Goal: Task Accomplishment & Management: Use online tool/utility

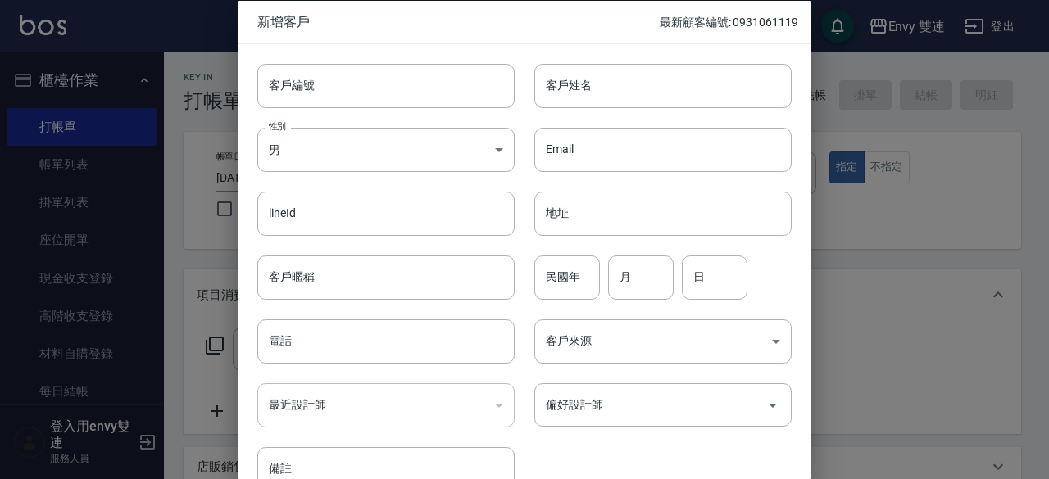
scroll to position [356, 0]
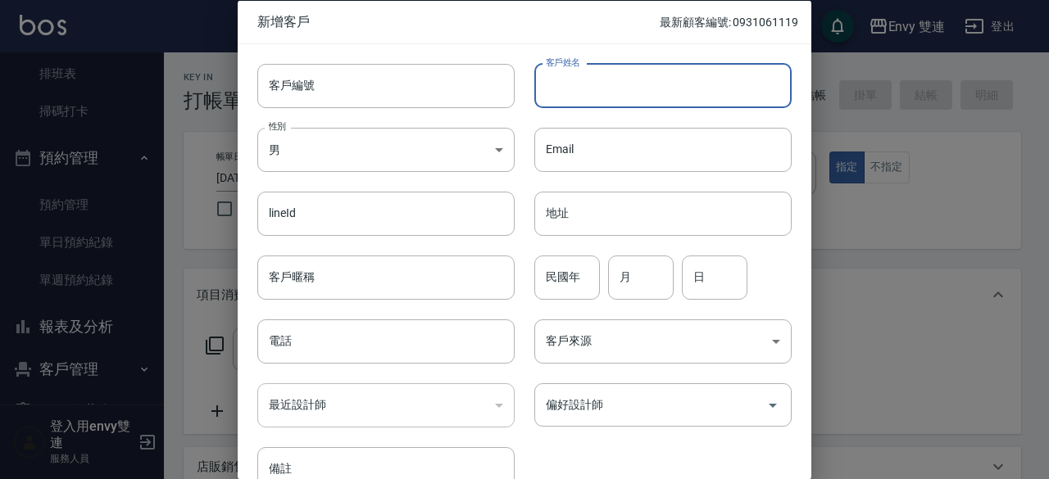
click at [606, 77] on input "客戶姓名" at bounding box center [662, 85] width 257 height 44
type input "曹家潁"
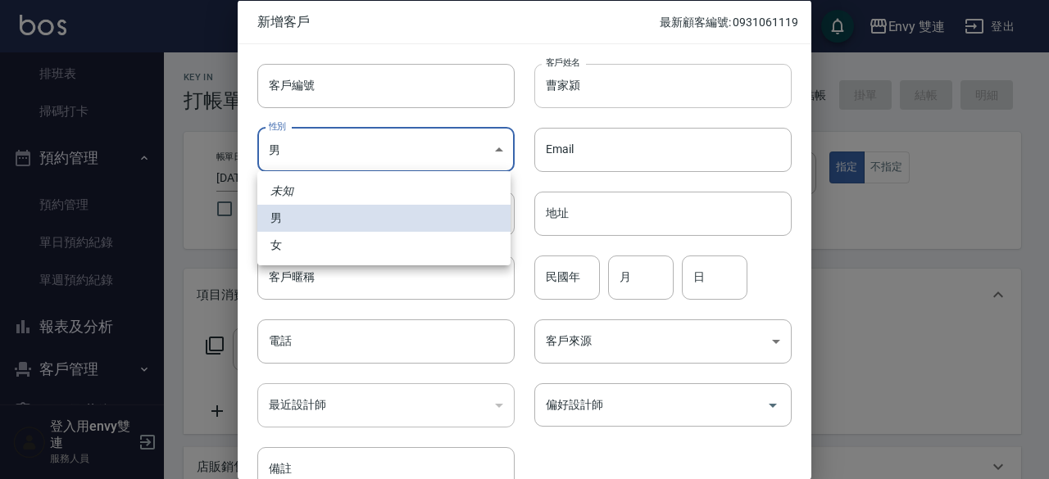
type input "[DEMOGRAPHIC_DATA]"
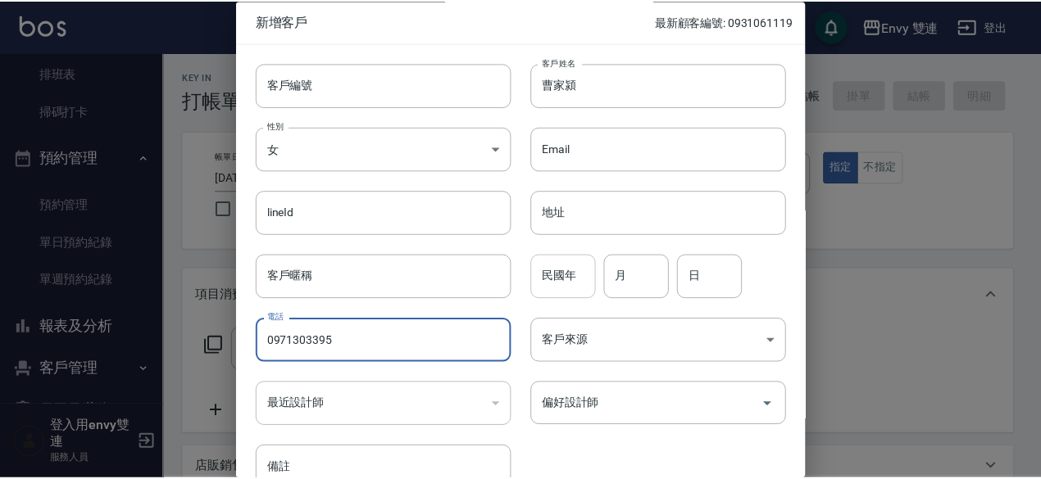
scroll to position [88, 0]
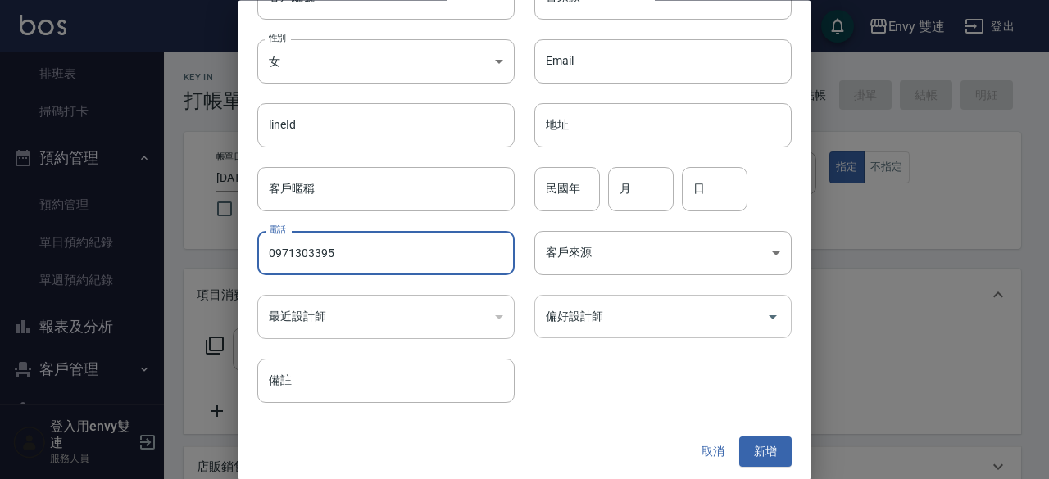
type input "0971303395"
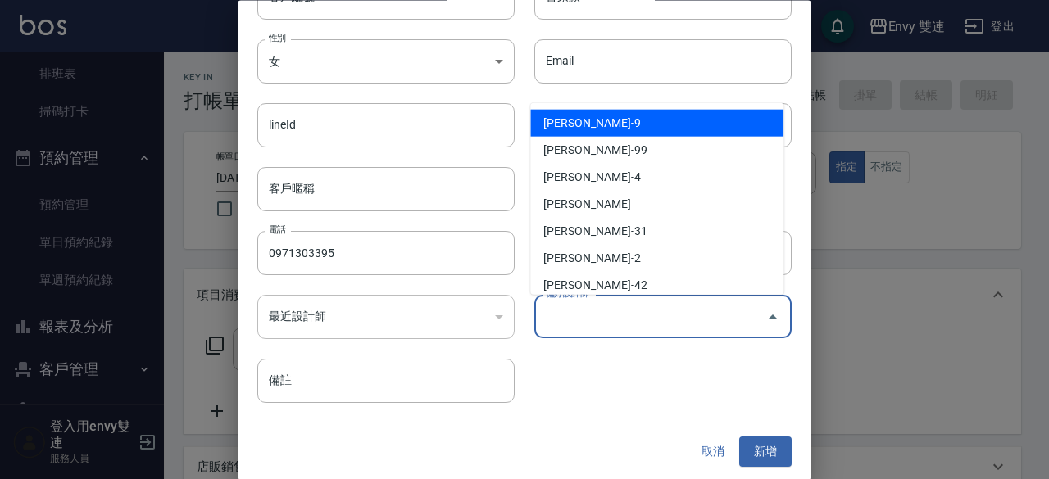
click at [685, 325] on input "偏好設計師" at bounding box center [651, 317] width 218 height 29
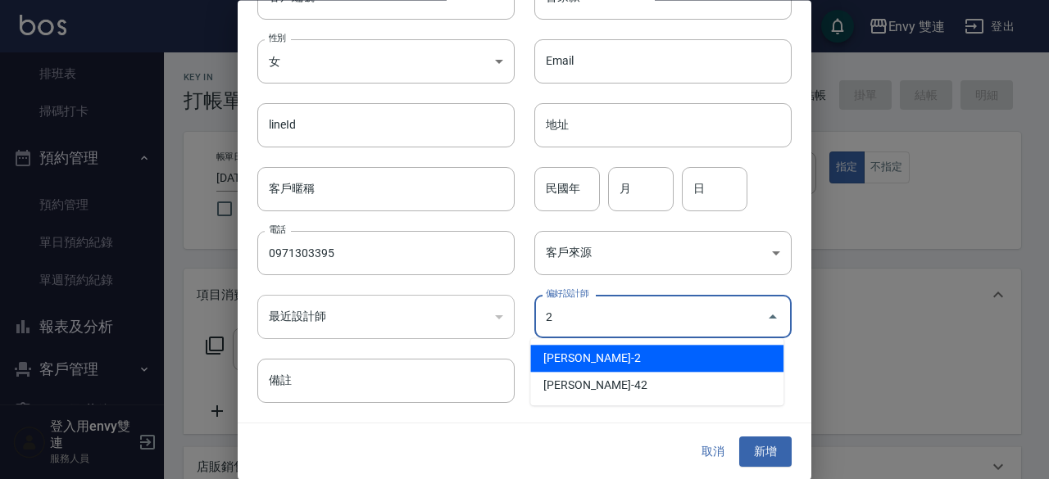
type input "[PERSON_NAME]"
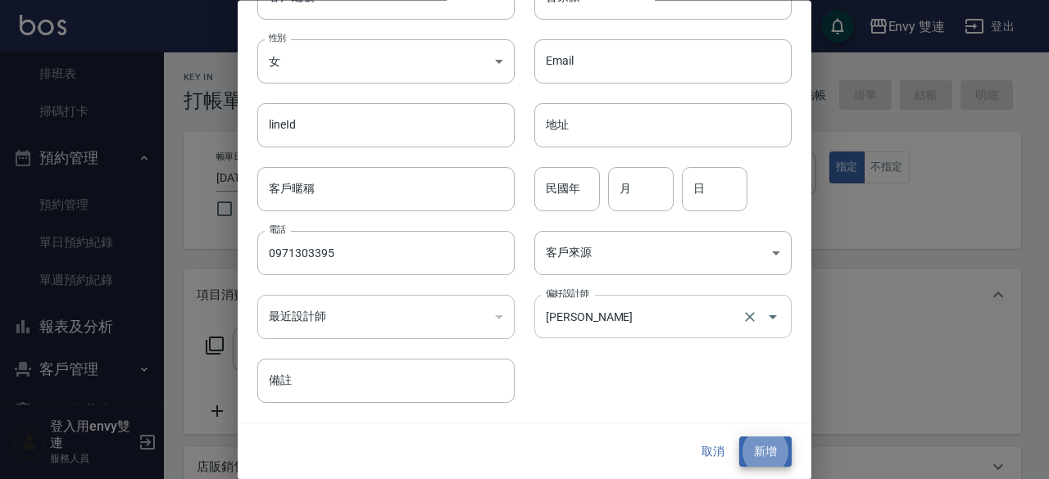
click at [739, 438] on button "新增" at bounding box center [765, 453] width 52 height 30
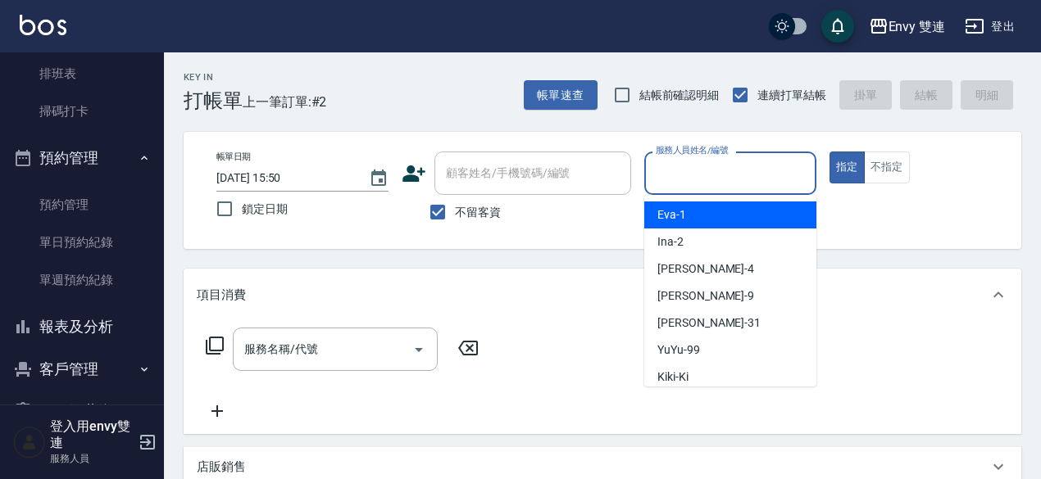
click at [780, 168] on input "服務人員姓名/編號" at bounding box center [730, 173] width 157 height 29
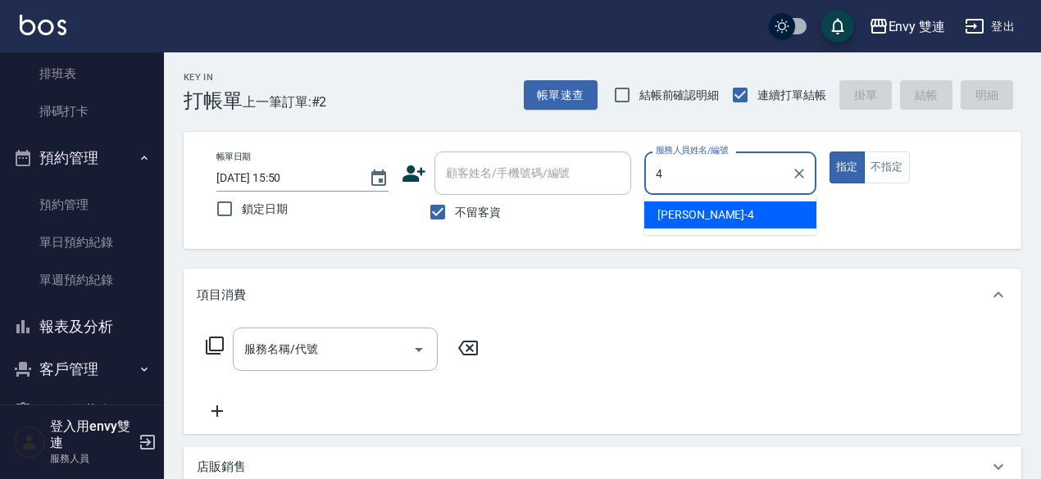
type input "[PERSON_NAME]-4"
type button "true"
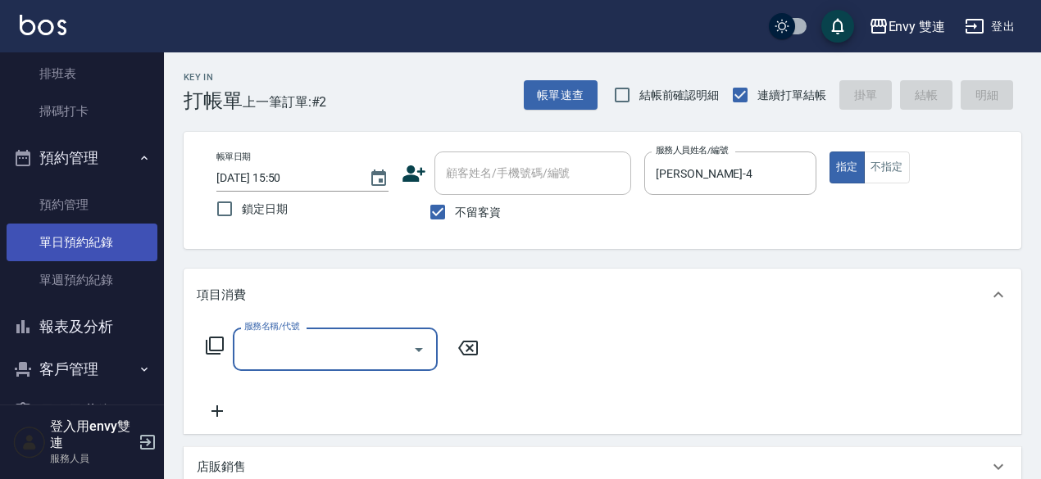
scroll to position [0, 0]
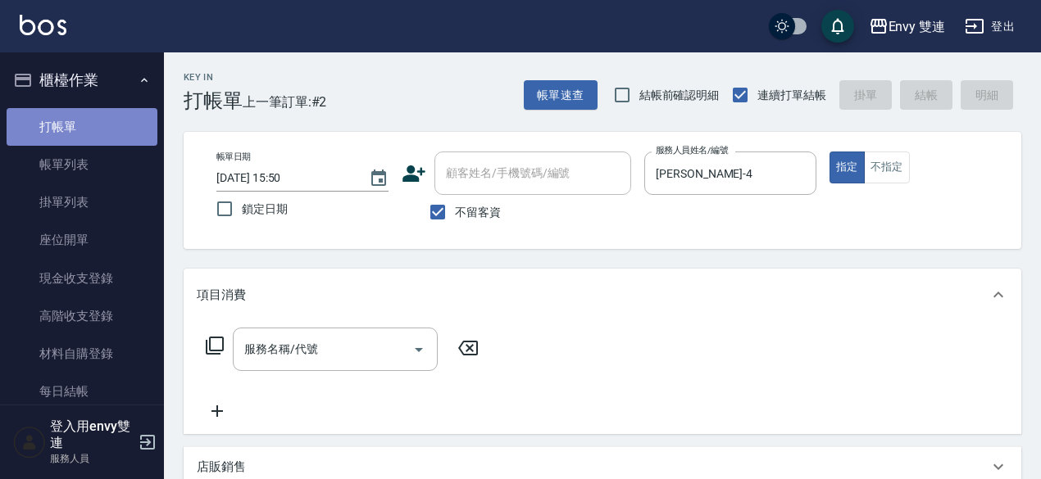
click at [111, 138] on link "打帳單" at bounding box center [82, 127] width 151 height 38
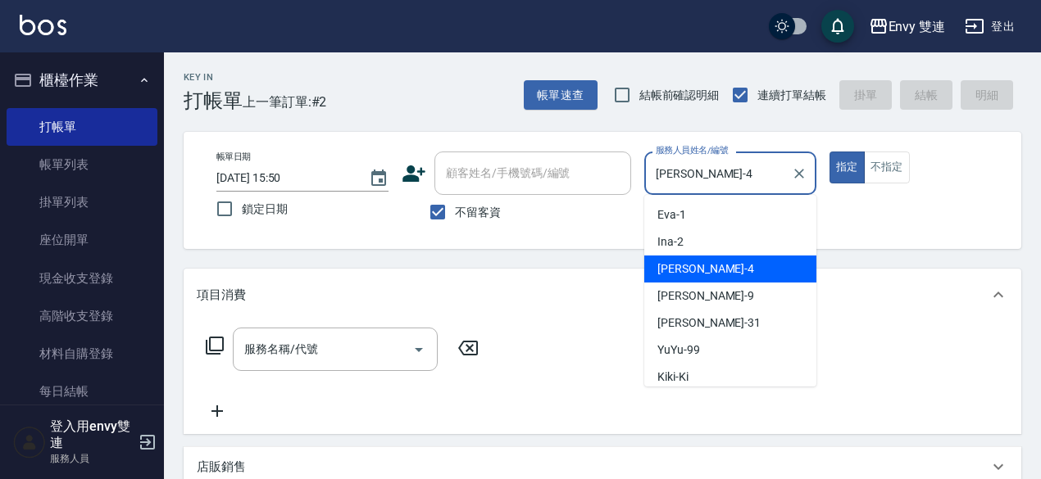
click at [766, 184] on input "[PERSON_NAME]-4" at bounding box center [718, 173] width 133 height 29
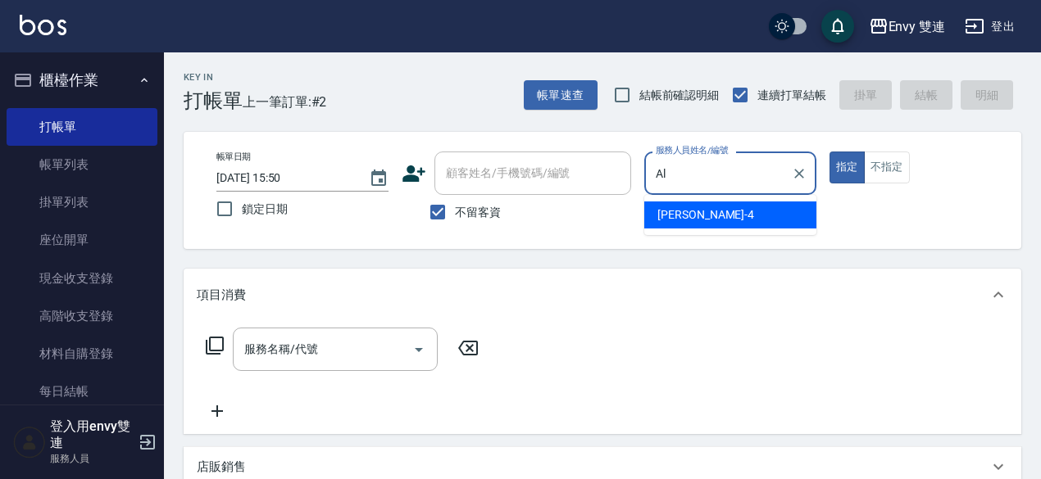
type input "A"
type input "Lina-31"
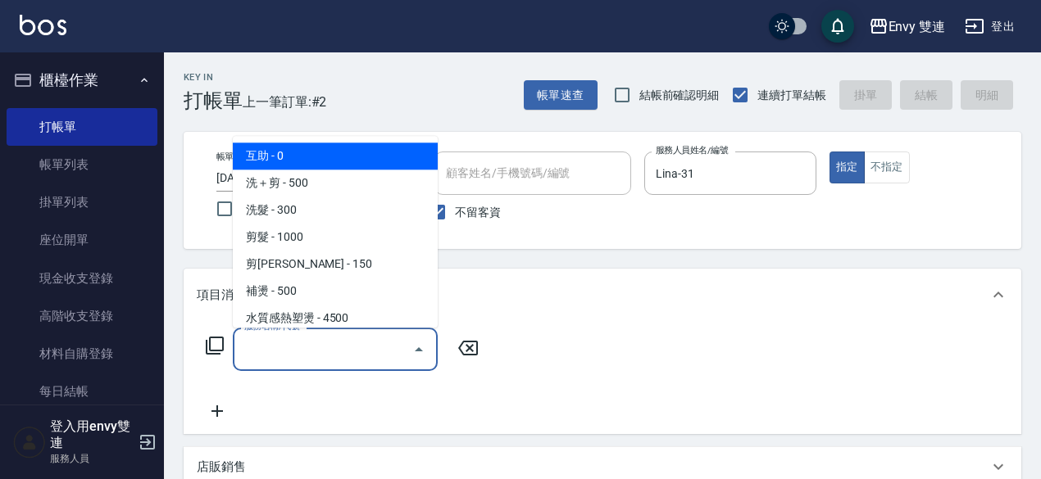
click at [367, 347] on input "服務名稱/代號" at bounding box center [323, 349] width 166 height 29
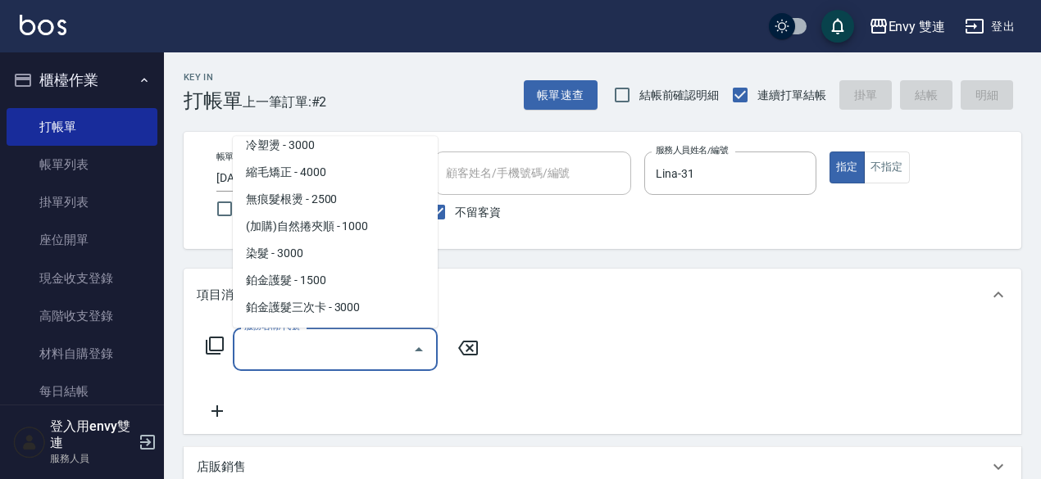
scroll to position [202, 0]
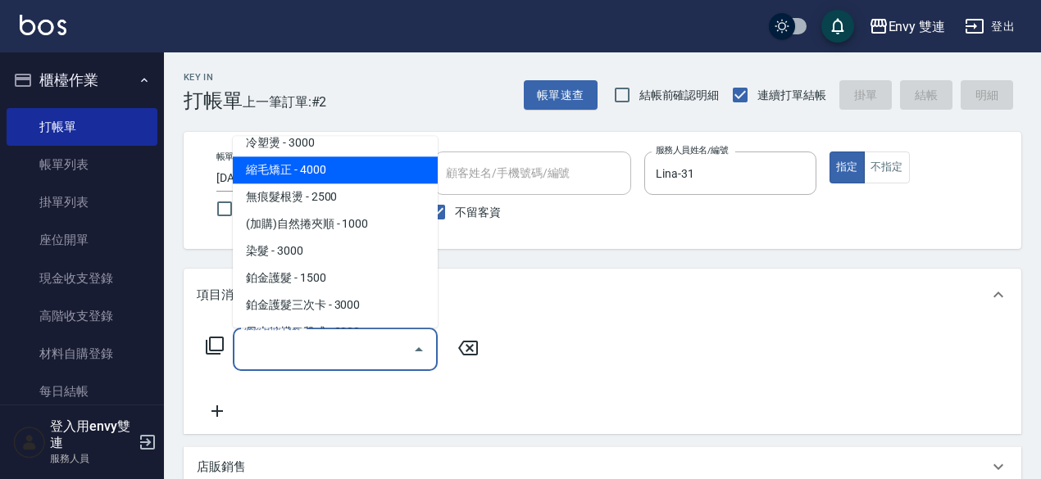
click at [361, 166] on span "縮毛矯正 - 4000" at bounding box center [335, 170] width 205 height 27
type input "縮毛矯正 (304)"
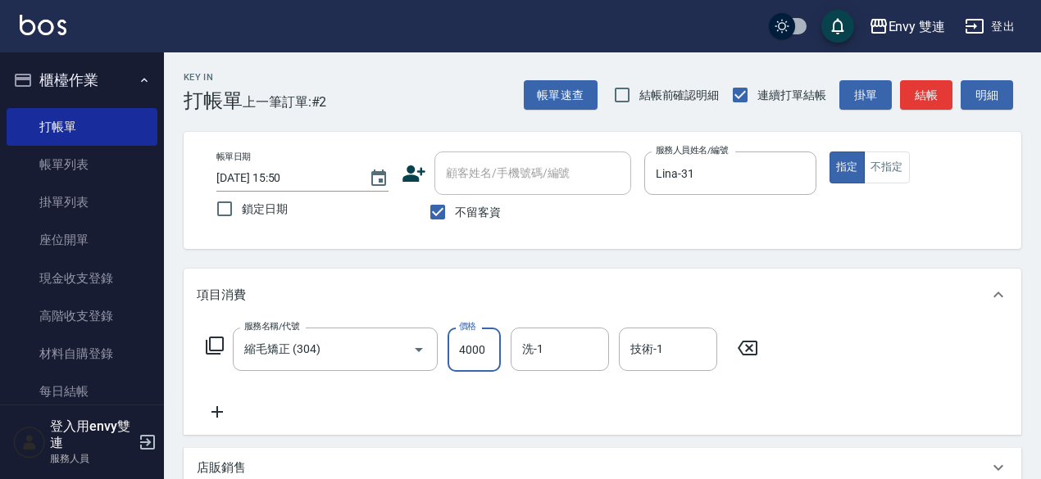
click at [494, 341] on input "4000" at bounding box center [473, 350] width 53 height 44
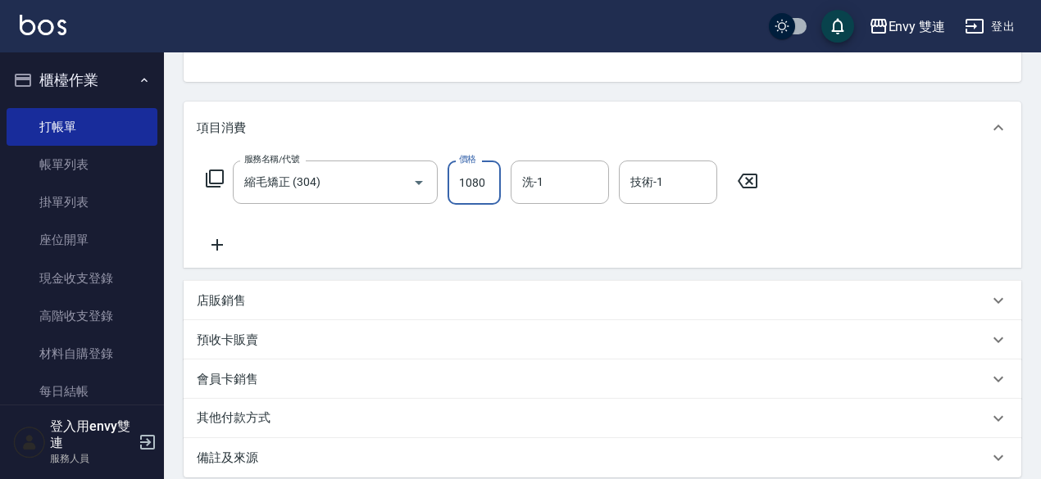
scroll to position [349, 0]
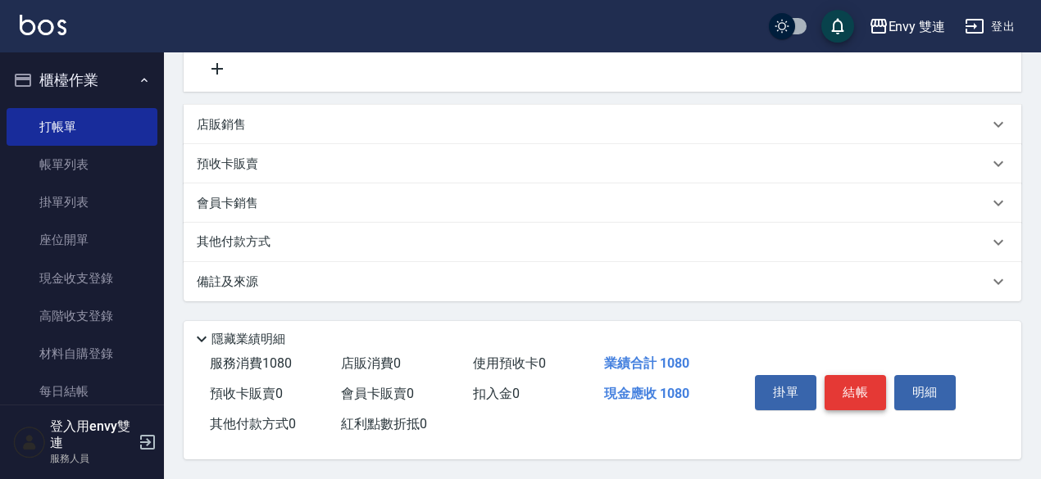
type input "1080"
click at [861, 393] on button "結帳" at bounding box center [854, 392] width 61 height 34
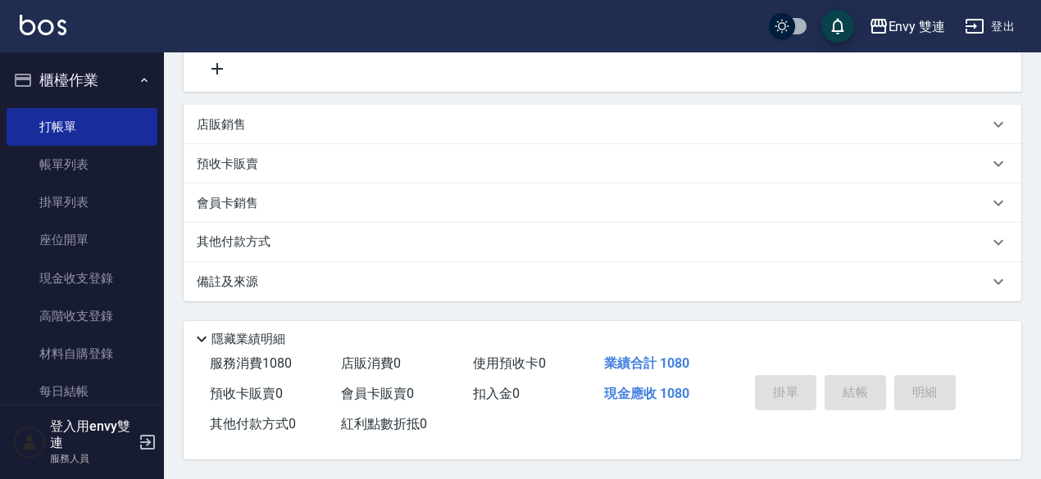
type input "[DATE] 17:04"
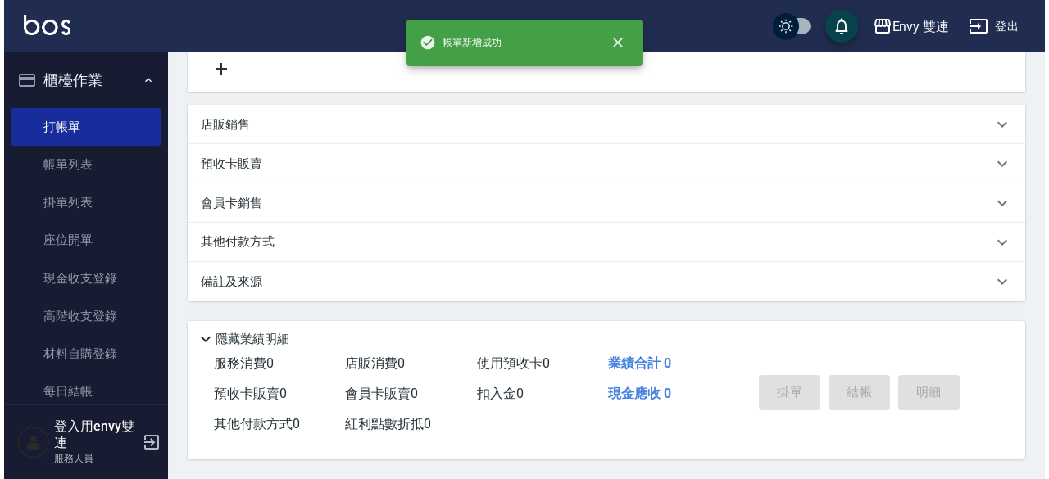
scroll to position [0, 0]
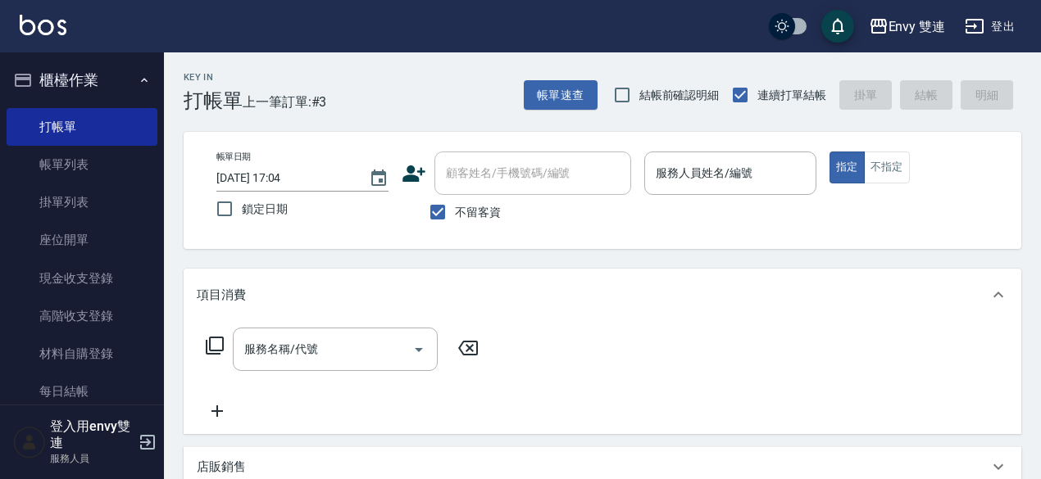
drag, startPoint x: 448, startPoint y: 214, endPoint x: 524, endPoint y: 145, distance: 102.7
click at [524, 145] on div "帳單日期 [DATE] 17:04 鎖定日期 顧客姓名/手機號碼/編號 顧客姓名/手機號碼/編號 不留客資 服務人員姓名/編號 服務人員姓名/編號 指定 不指定" at bounding box center [603, 190] width 838 height 117
click at [431, 216] on input "不留客資" at bounding box center [437, 212] width 34 height 34
checkbox input "false"
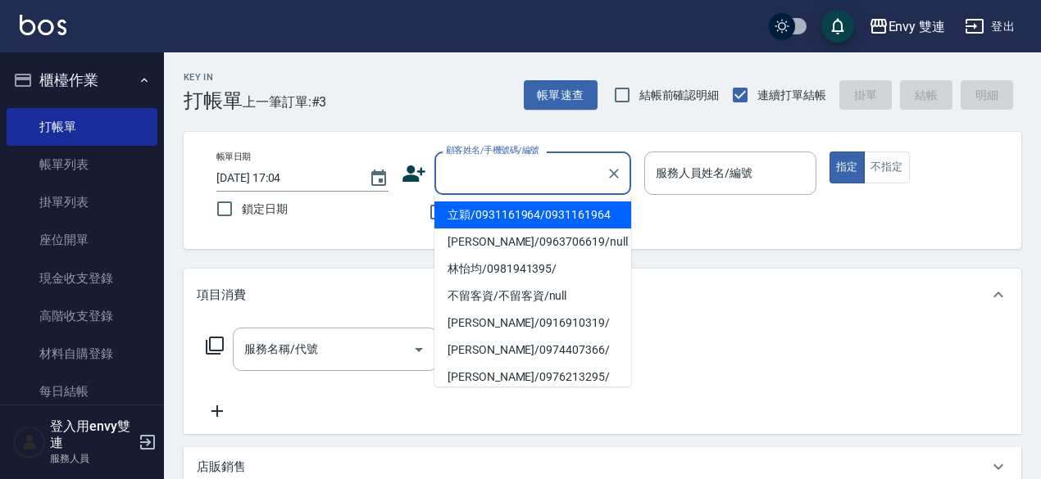
click at [491, 181] on input "顧客姓名/手機號碼/編號" at bounding box center [520, 173] width 157 height 29
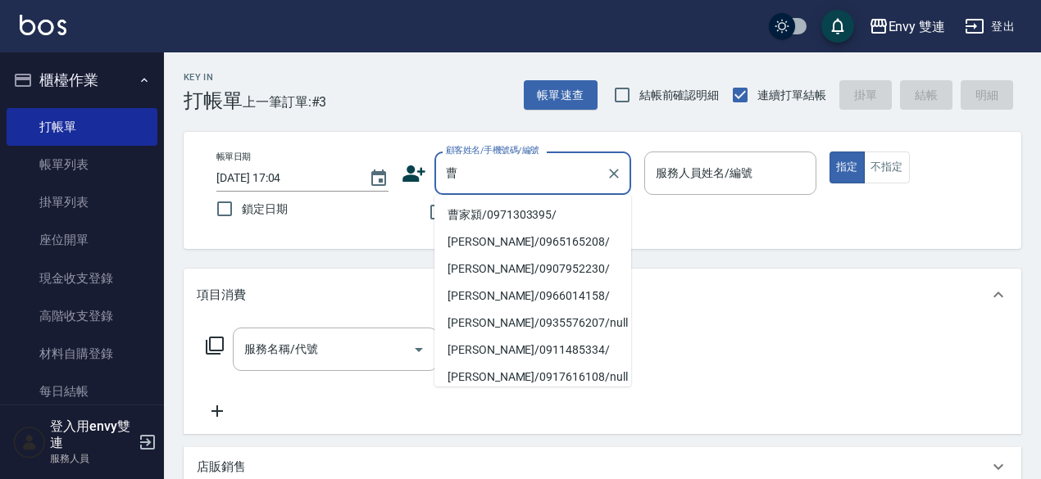
type input "曹"
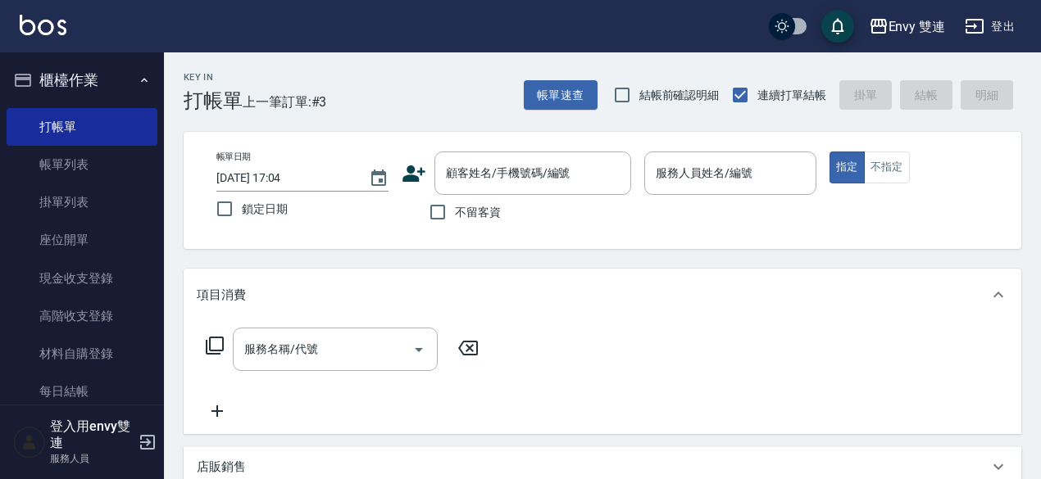
click at [409, 186] on div "顧客姓名/手機號碼/編號 顧客姓名/手機號碼/編號" at bounding box center [516, 173] width 229 height 43
click at [409, 181] on icon at bounding box center [414, 173] width 25 height 25
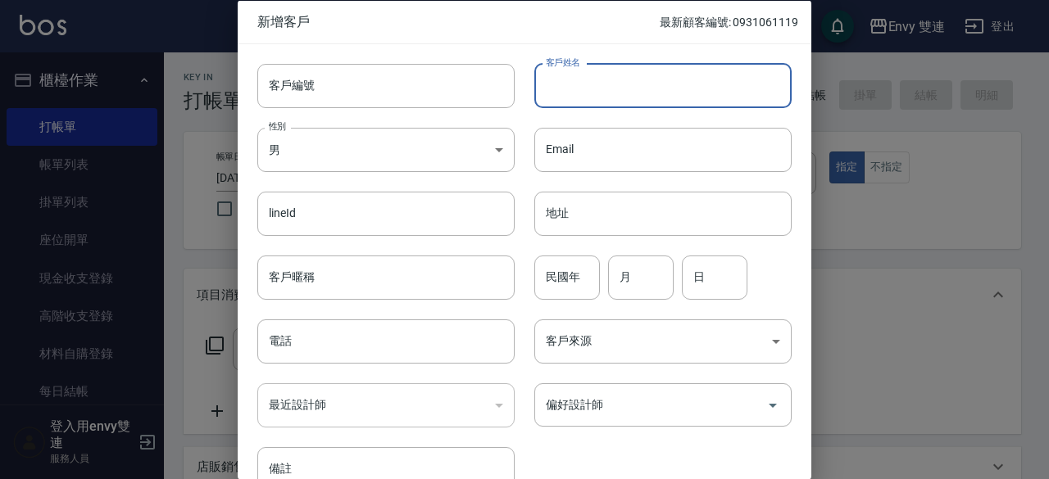
click at [590, 79] on input "客戶姓名" at bounding box center [662, 85] width 257 height 44
type input "[PERSON_NAME]"
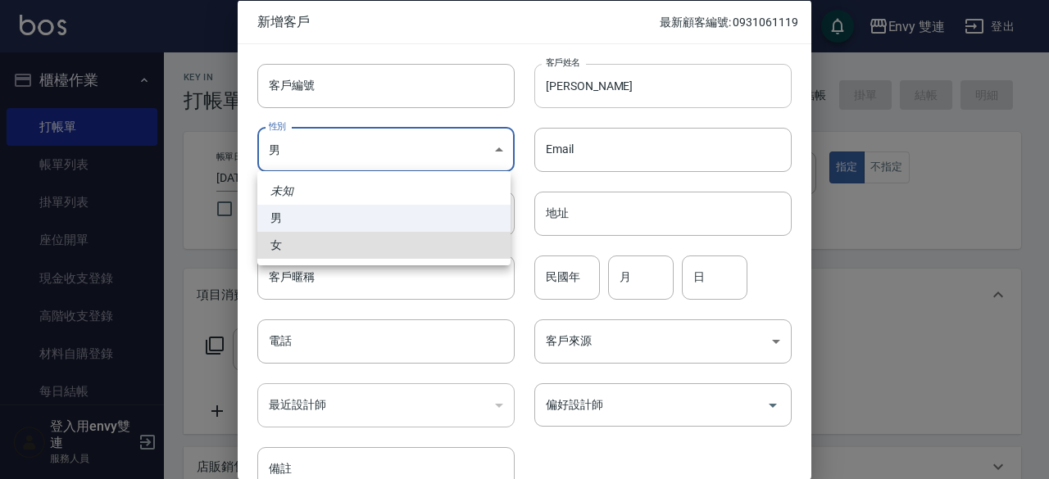
type input "[DEMOGRAPHIC_DATA]"
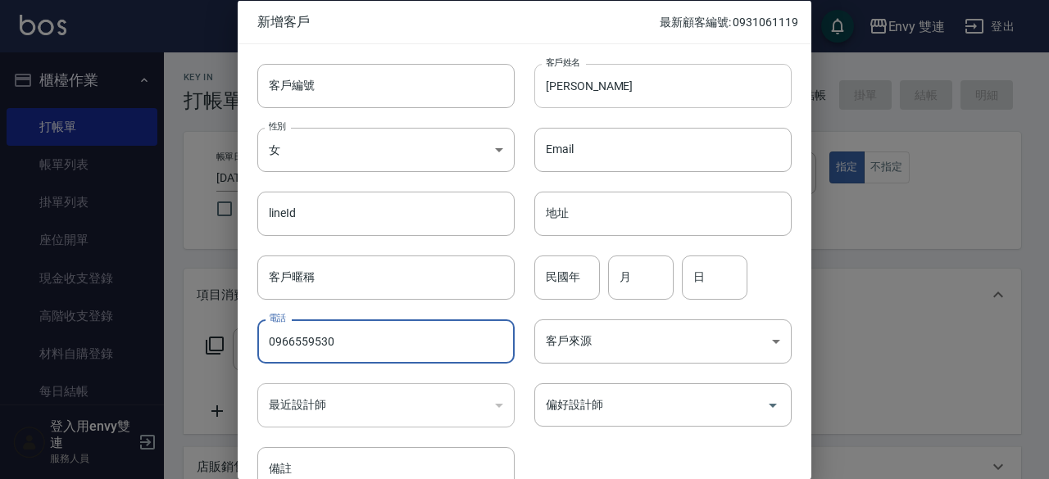
type input "0966559530"
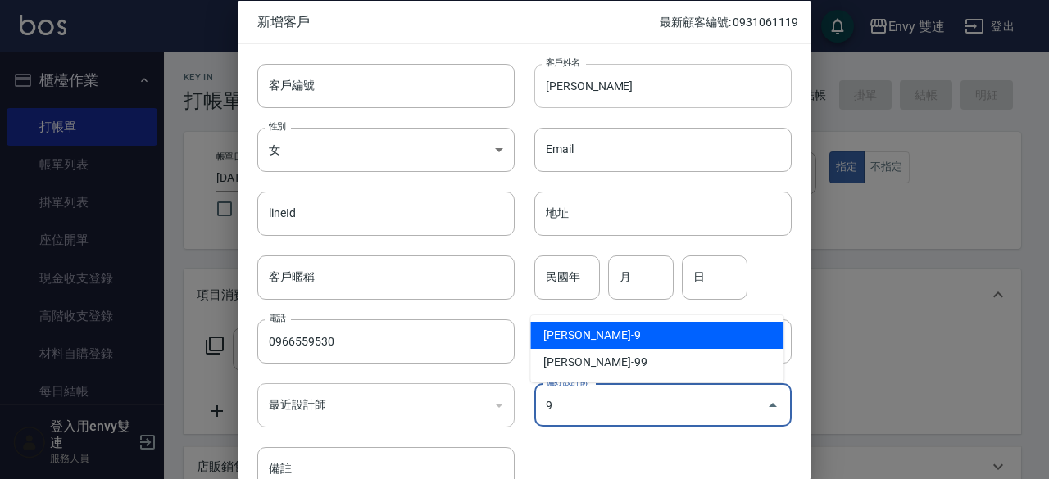
type input "[PERSON_NAME]"
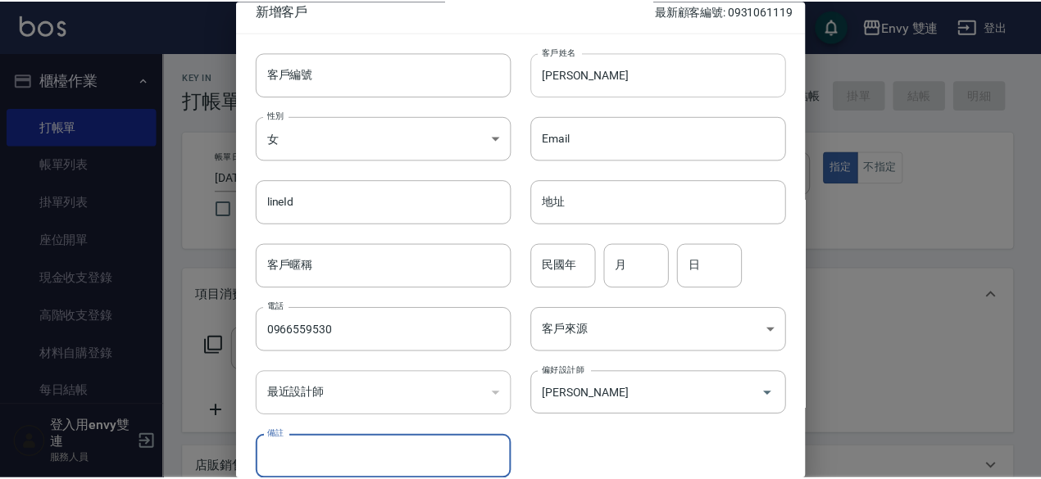
scroll to position [88, 0]
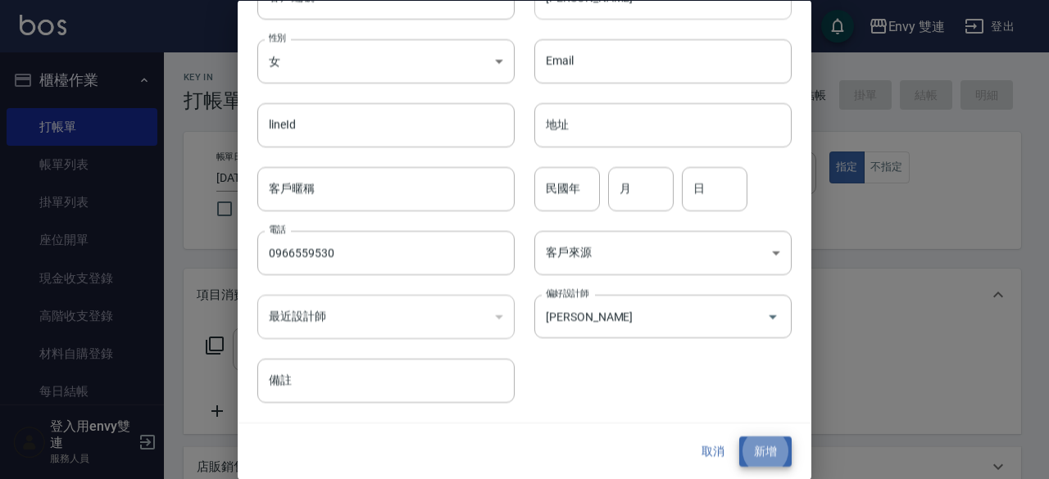
click at [739, 438] on button "新增" at bounding box center [765, 453] width 52 height 30
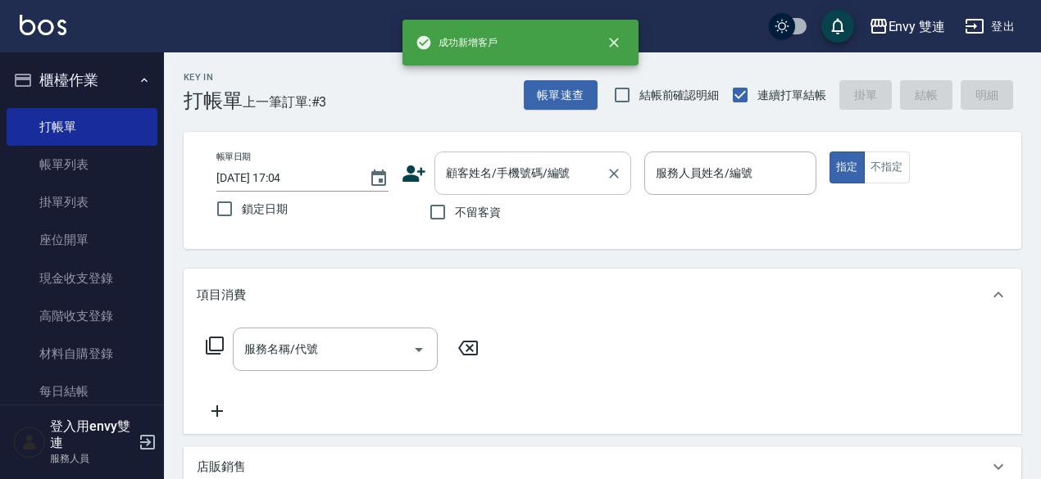
click at [484, 183] on input "顧客姓名/手機號碼/編號" at bounding box center [520, 173] width 157 height 29
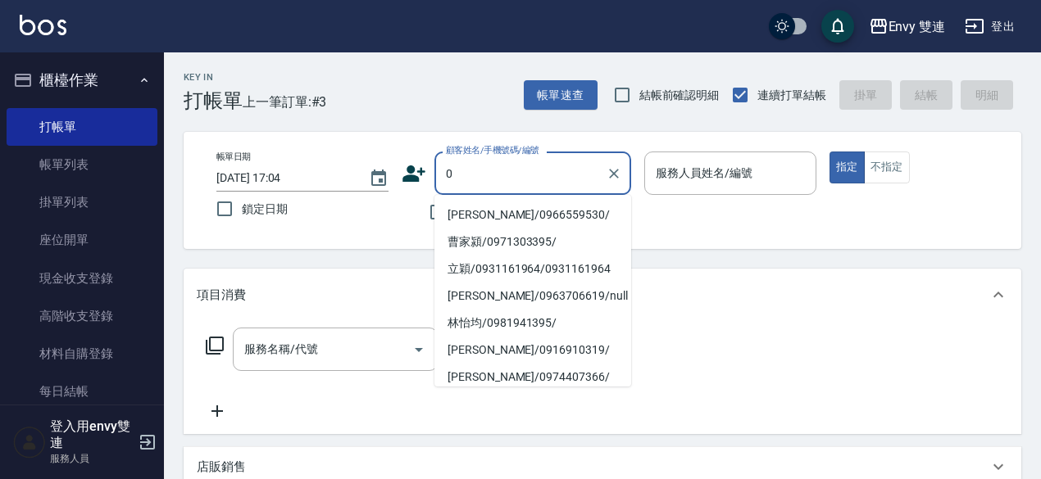
type input "[PERSON_NAME]/0966559530/"
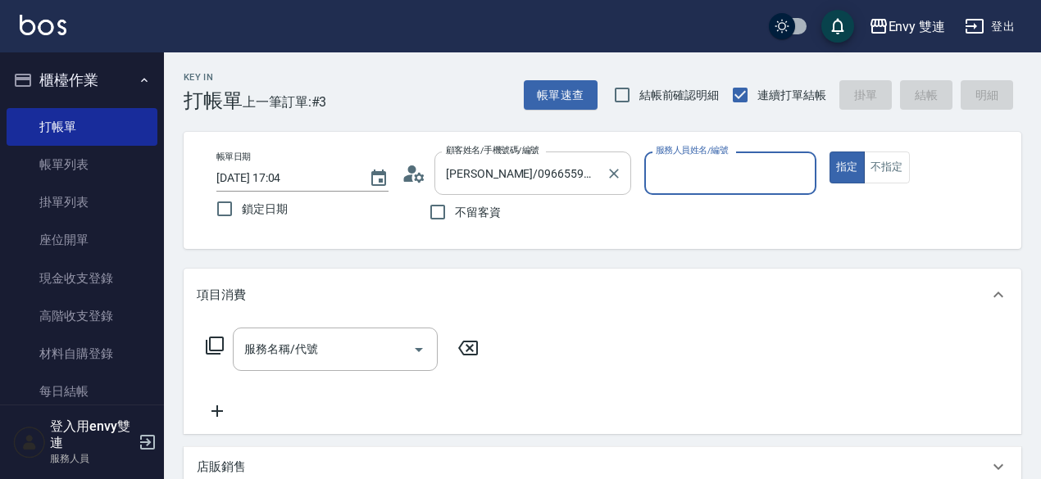
type input "Zoe-9"
click at [829, 152] on button "指定" at bounding box center [846, 168] width 35 height 32
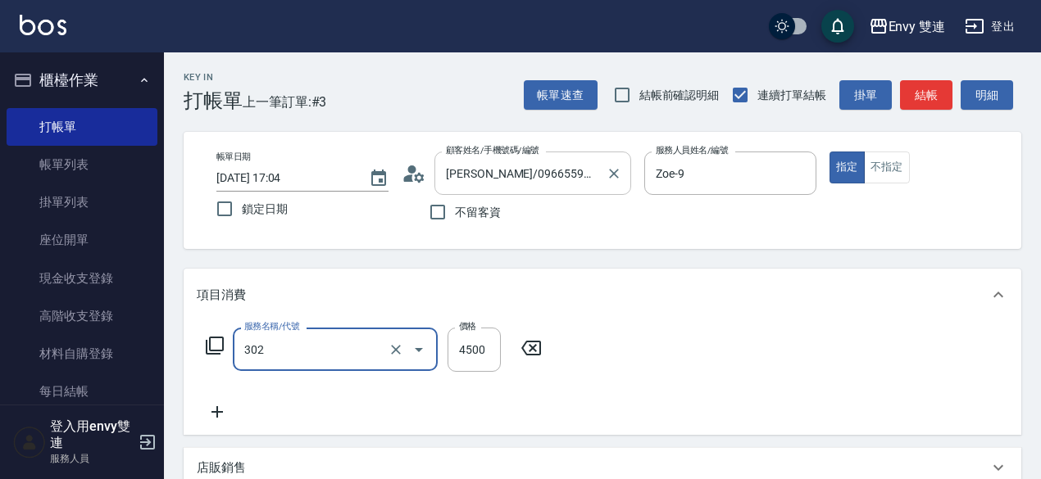
type input "水質感熱塑燙(302)"
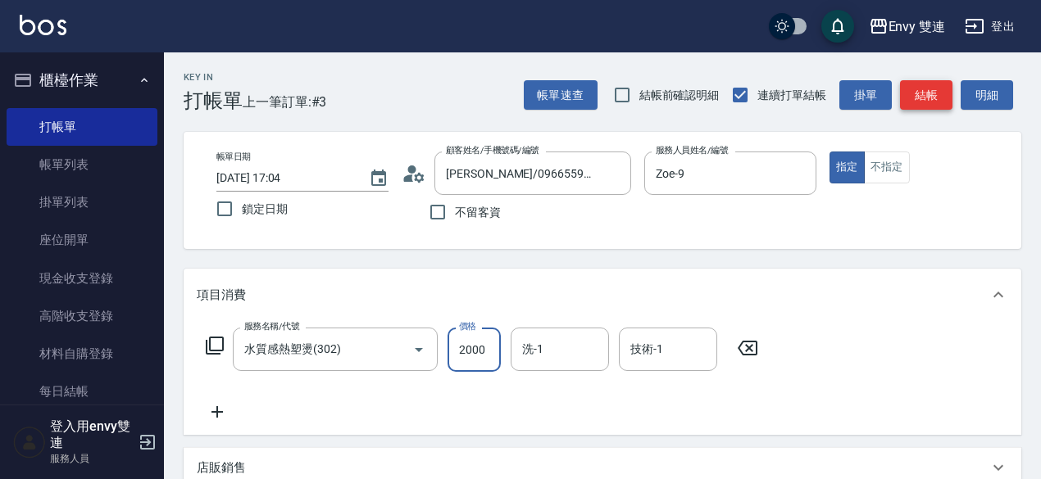
type input "2000"
click at [939, 88] on button "結帳" at bounding box center [926, 95] width 52 height 30
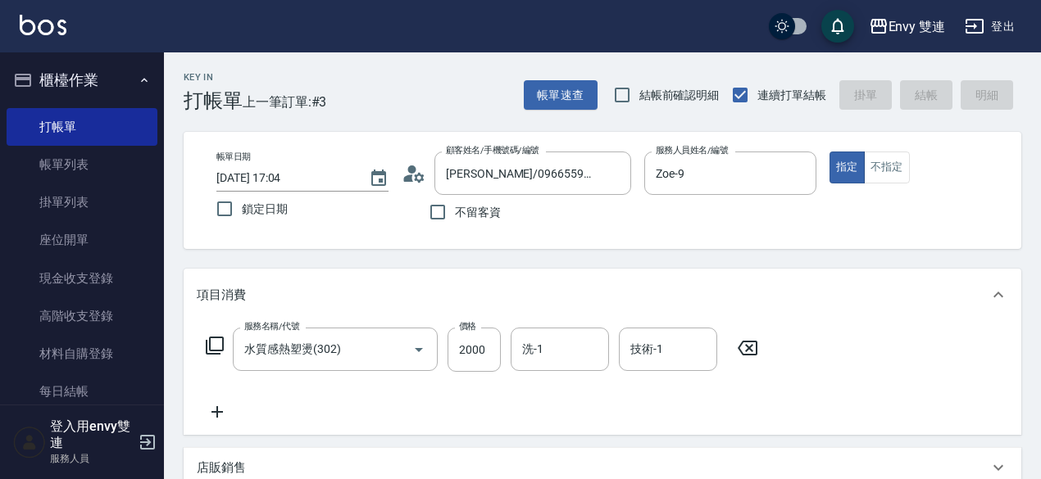
type input "[DATE] 17:27"
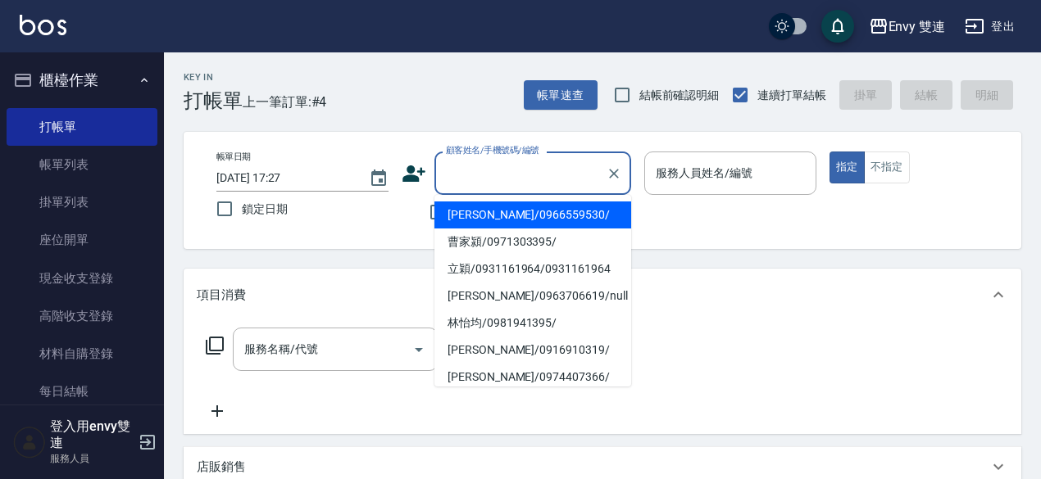
click at [543, 182] on input "顧客姓名/手機號碼/編號" at bounding box center [520, 173] width 157 height 29
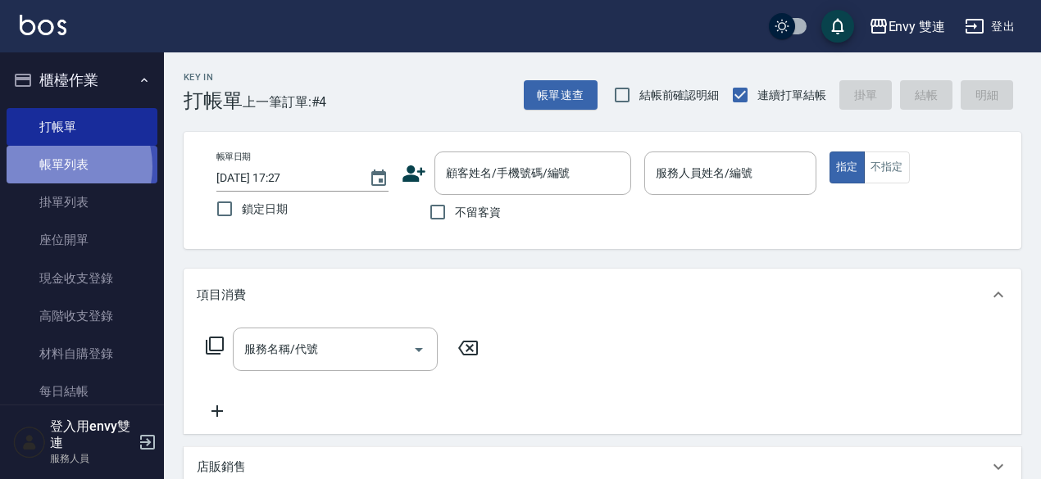
click at [62, 167] on link "帳單列表" at bounding box center [82, 165] width 151 height 38
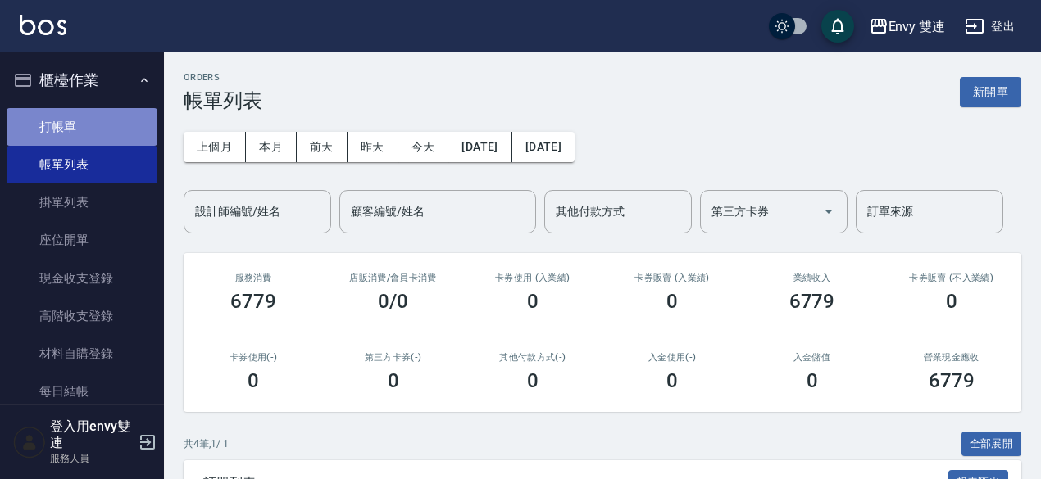
click at [104, 134] on link "打帳單" at bounding box center [82, 127] width 151 height 38
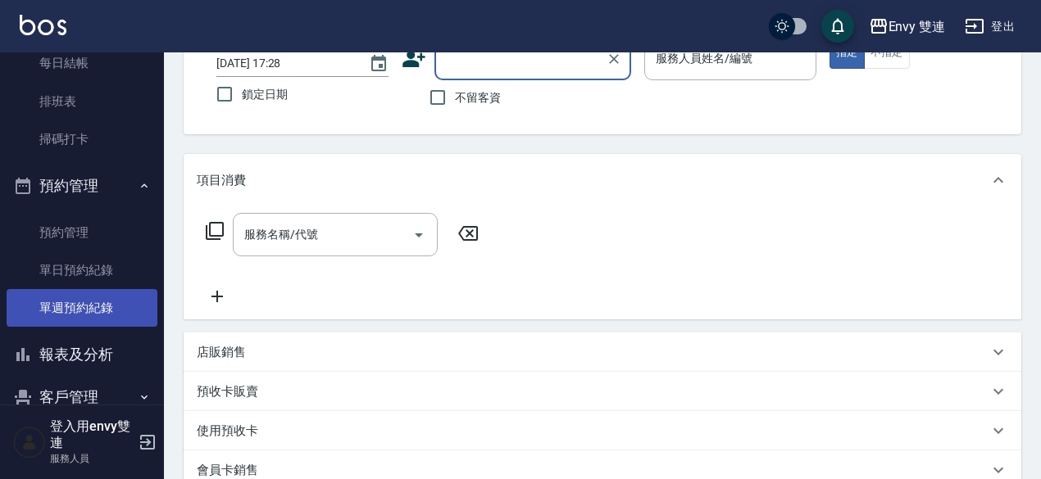
scroll to position [426, 0]
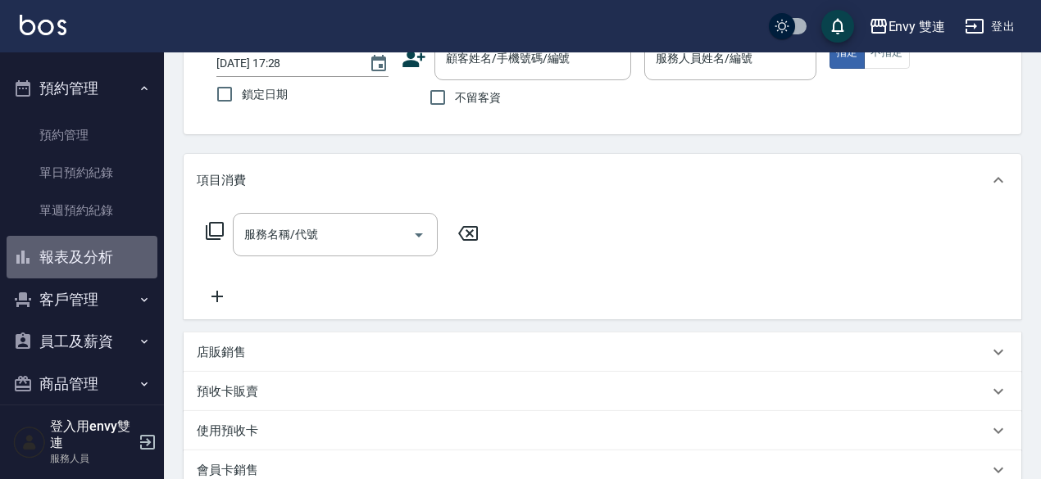
click at [102, 259] on button "報表及分析" at bounding box center [82, 257] width 151 height 43
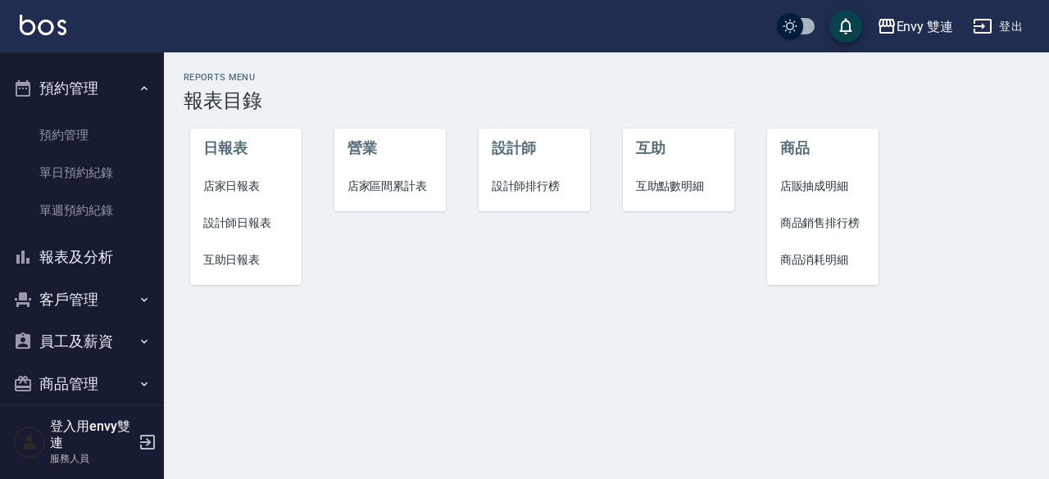
click at [252, 216] on span "設計師日報表" at bounding box center [246, 223] width 86 height 17
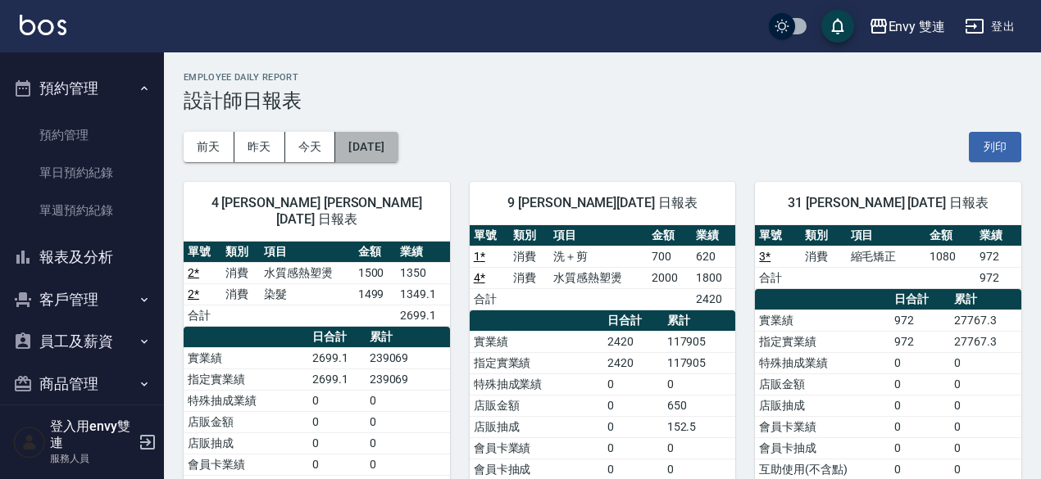
click at [364, 140] on button "[DATE]" at bounding box center [366, 147] width 62 height 30
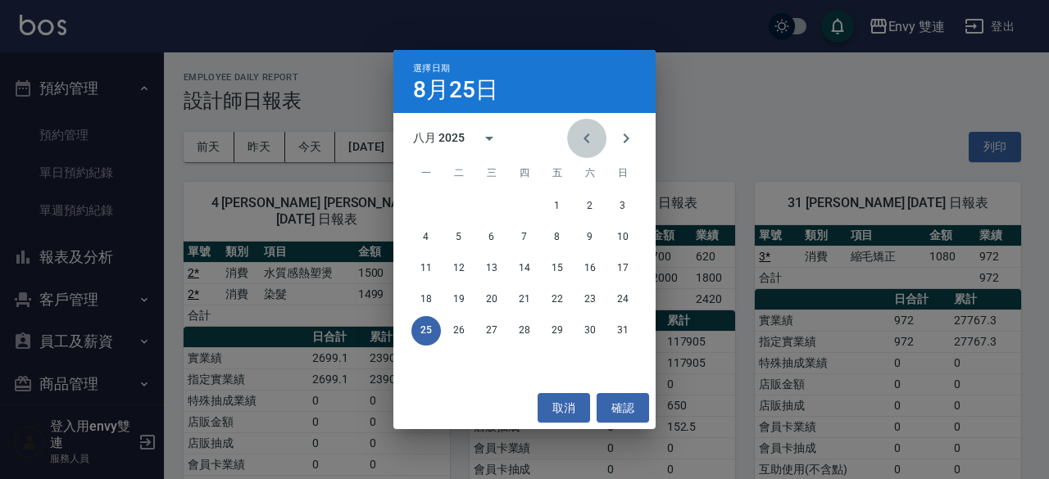
click at [579, 130] on icon "Previous month" at bounding box center [587, 139] width 20 height 20
click at [554, 289] on button "25" at bounding box center [558, 300] width 30 height 30
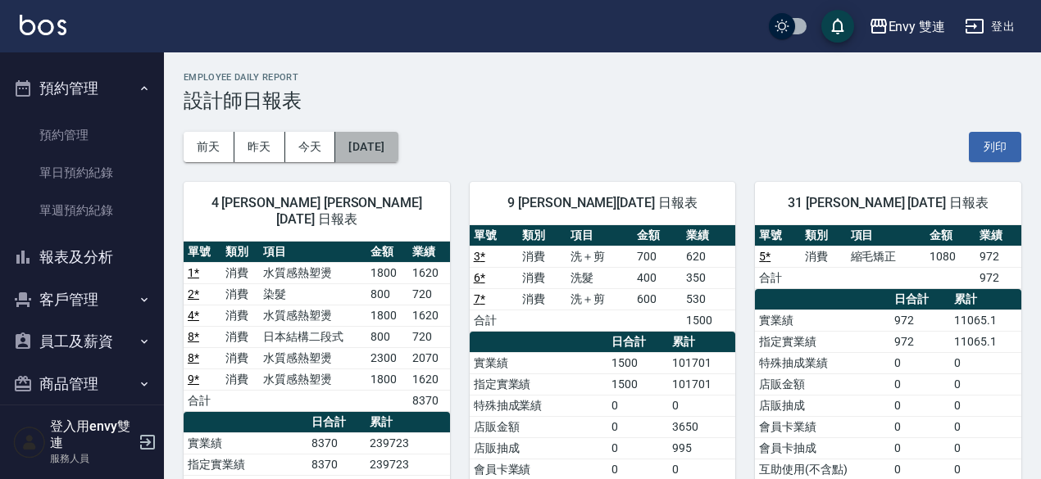
click at [397, 151] on button "[DATE]" at bounding box center [366, 147] width 62 height 30
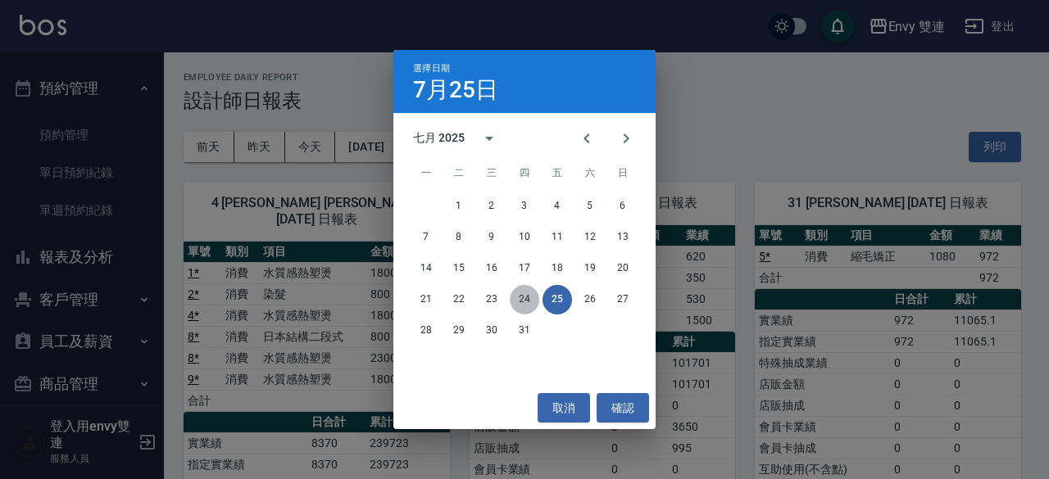
click at [529, 292] on button "24" at bounding box center [525, 300] width 30 height 30
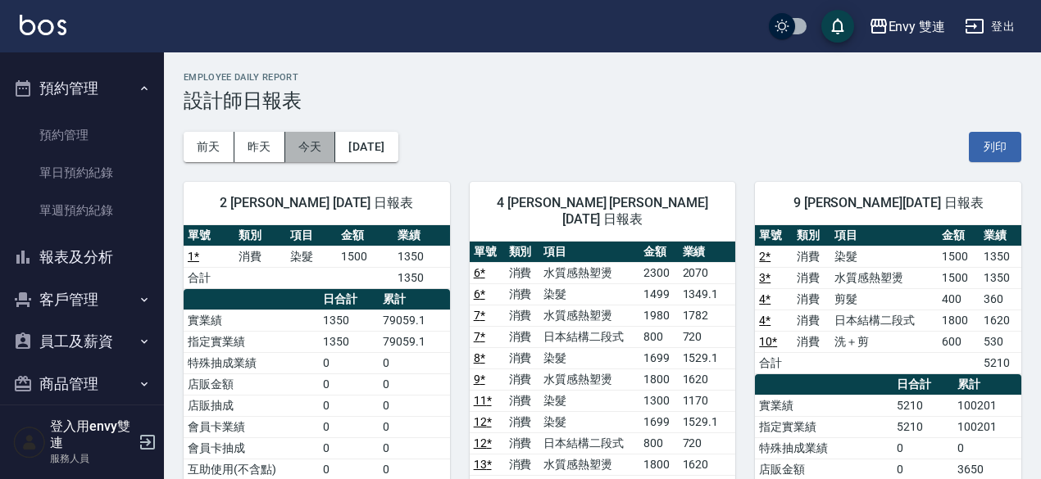
click at [313, 142] on button "今天" at bounding box center [310, 147] width 51 height 30
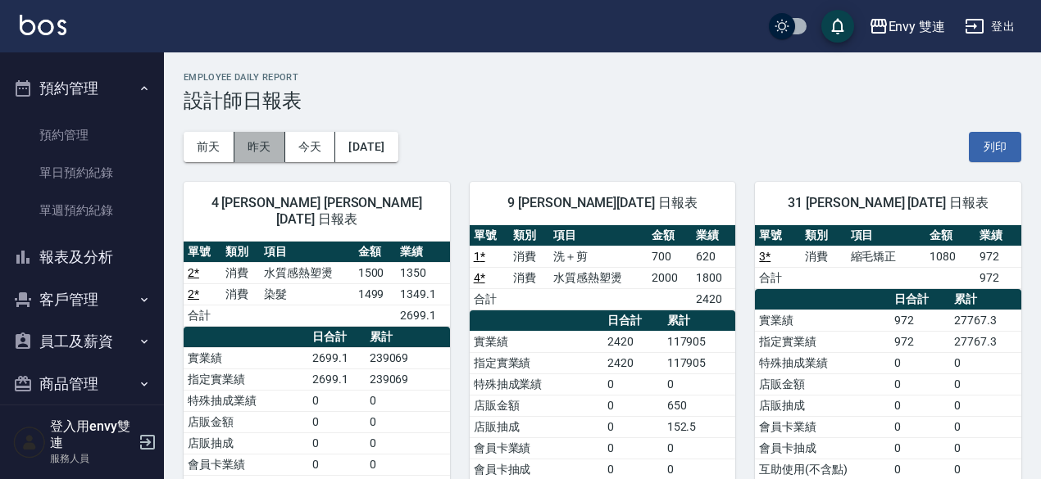
click at [275, 147] on button "昨天" at bounding box center [259, 147] width 51 height 30
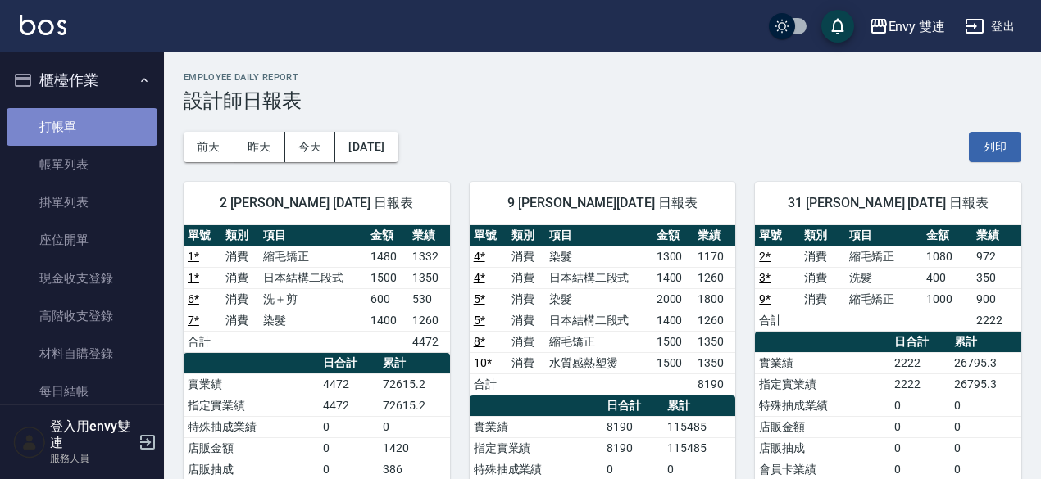
click at [92, 127] on link "打帳單" at bounding box center [82, 127] width 151 height 38
